Goal: Complete application form: Complete application form

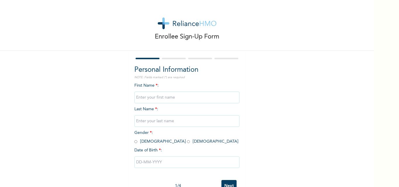
click at [181, 98] on input "text" at bounding box center [186, 98] width 105 height 12
type input "t"
type input "TAMILORE"
type input "AKEREDOLU"
click at [187, 142] on input "radio" at bounding box center [188, 142] width 3 height 6
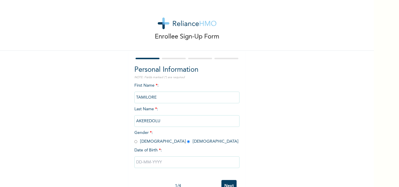
radio input "true"
click at [147, 160] on input "text" at bounding box center [186, 163] width 105 height 12
select select "7"
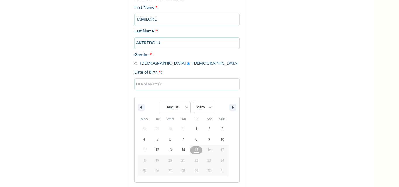
scroll to position [78, 0]
click at [203, 108] on select "2025 2024 2023 2022 2021 2020 2019 2018 2017 2016 2015 2014 2013 2012 2011 2010…" at bounding box center [204, 107] width 20 height 12
select select "2024"
click at [194, 102] on select "2025 2024 2023 2022 2021 2020 2019 2018 2017 2016 2015 2014 2013 2012 2011 2010…" at bounding box center [204, 107] width 20 height 12
click at [178, 108] on select "January February March April May June July August September October November De…" at bounding box center [175, 107] width 31 height 12
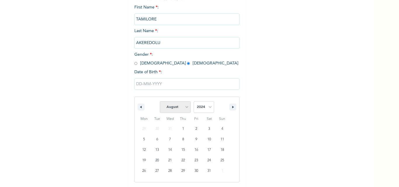
select select "3"
click at [160, 102] on select "January February March April May June July August September October November De…" at bounding box center [175, 107] width 31 height 12
type input "04/24/2024"
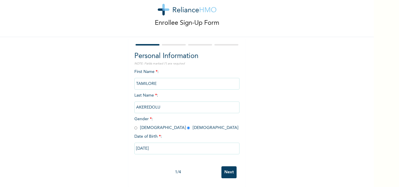
scroll to position [18, 0]
click at [165, 145] on input "04/24/2024" at bounding box center [186, 149] width 105 height 12
select select "3"
select select "2024"
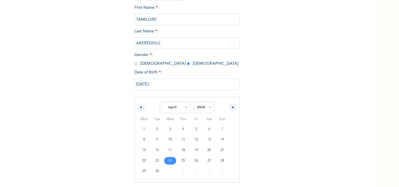
scroll to position [78, 0]
click at [187, 104] on select "January February March April May June July August September October November De…" at bounding box center [175, 107] width 31 height 12
select select "9"
click at [160, 102] on select "January February March April May June July August September October November De…" at bounding box center [175, 107] width 31 height 12
type input "10/16/2024"
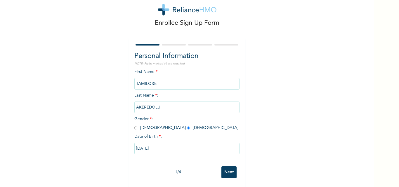
scroll to position [18, 0]
click at [222, 167] on input "Next" at bounding box center [229, 173] width 15 height 12
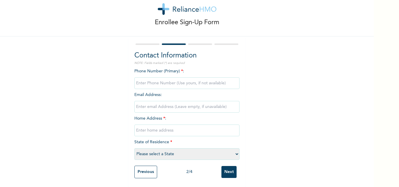
click at [175, 77] on input "phone" at bounding box center [186, 83] width 105 height 12
type input "09040272798"
type input "Akeredolu.tayo1@yahoo.com"
type input "87 alabi oyo ejigbo"
click at [171, 149] on select "Please select a State Abia Abuja (FCT) Adamawa Akwa Ibom Anambra Bauchi Bayelsa…" at bounding box center [186, 155] width 105 height 12
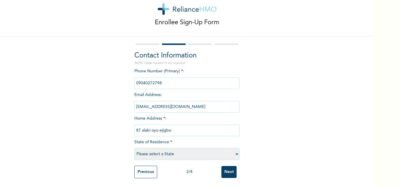
select select "25"
click at [134, 149] on select "Please select a State Abia Abuja (FCT) Adamawa Akwa Ibom Anambra Bauchi Bayelsa…" at bounding box center [186, 155] width 105 height 12
click at [226, 171] on input "Next" at bounding box center [229, 172] width 15 height 12
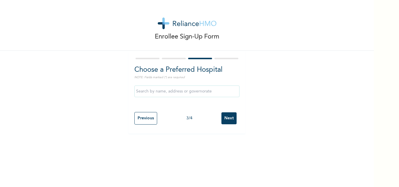
click at [175, 94] on input "text" at bounding box center [186, 92] width 105 height 12
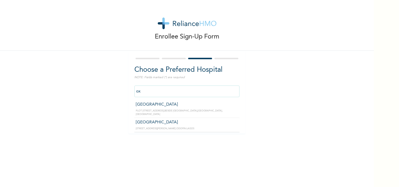
type input "o"
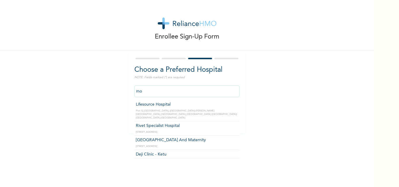
type input "m"
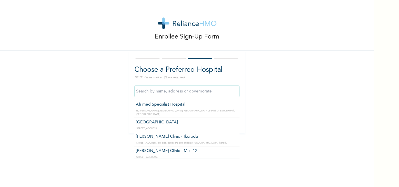
click at [147, 91] on input "text" at bounding box center [186, 92] width 105 height 12
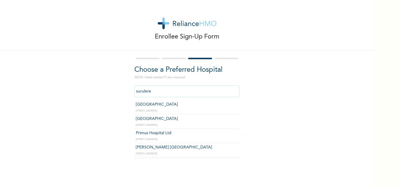
type input "First Dominican Hospital"
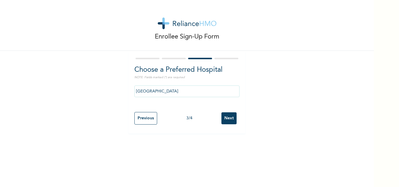
click at [232, 118] on input "Next" at bounding box center [229, 119] width 15 height 12
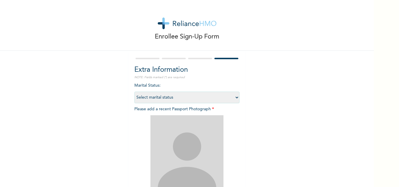
click at [208, 98] on select "Select marital status Single Married Divorced Widow/Widower" at bounding box center [186, 98] width 105 height 12
select select "1"
click at [134, 92] on select "Select marital status Single Married Divorced Widow/Widower" at bounding box center [186, 98] width 105 height 12
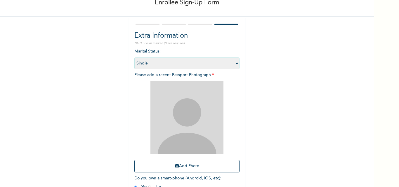
scroll to position [69, 0]
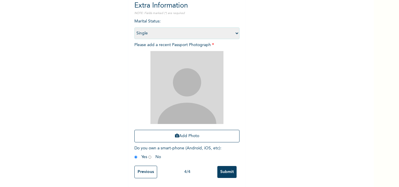
click at [224, 166] on input "Submit" at bounding box center [227, 172] width 19 height 12
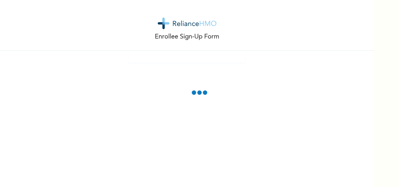
scroll to position [0, 0]
